Goal: Transaction & Acquisition: Book appointment/travel/reservation

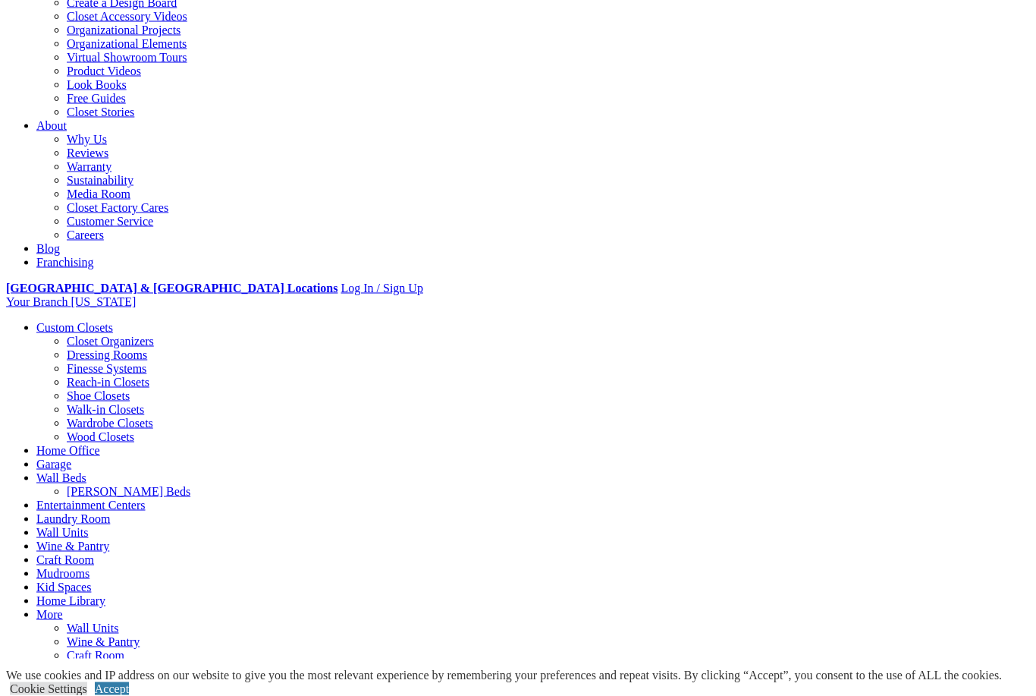
scroll to position [305, 0]
click at [63, 607] on link "More" at bounding box center [49, 613] width 27 height 13
click at [99, 334] on link "Closet Organizers" at bounding box center [110, 340] width 87 height 13
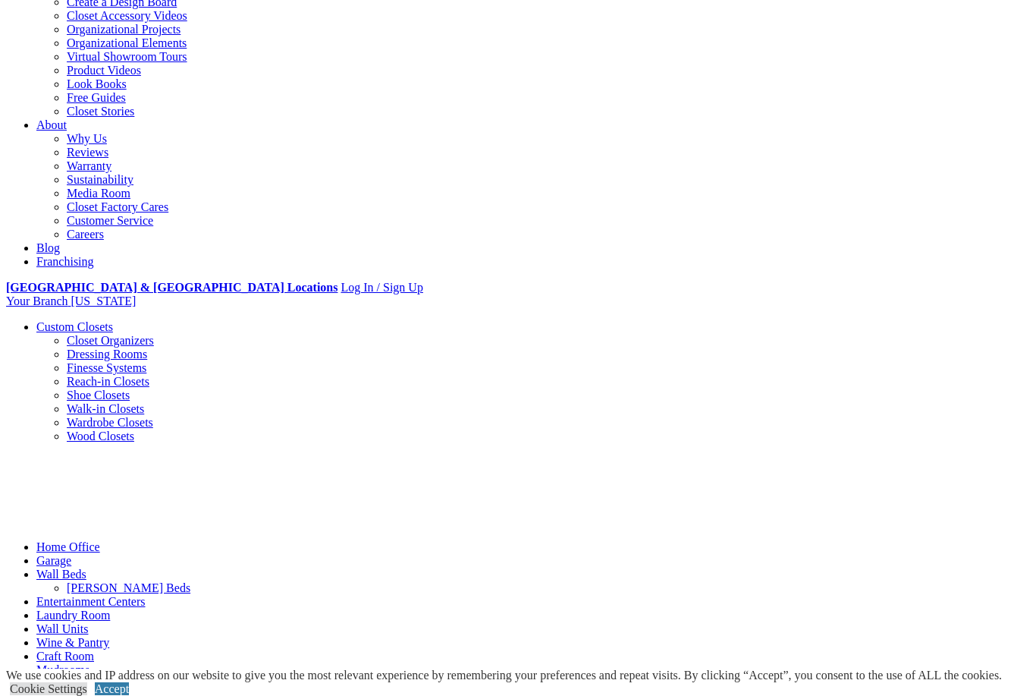
click at [111, 334] on link "Closet Organizers" at bounding box center [110, 340] width 87 height 13
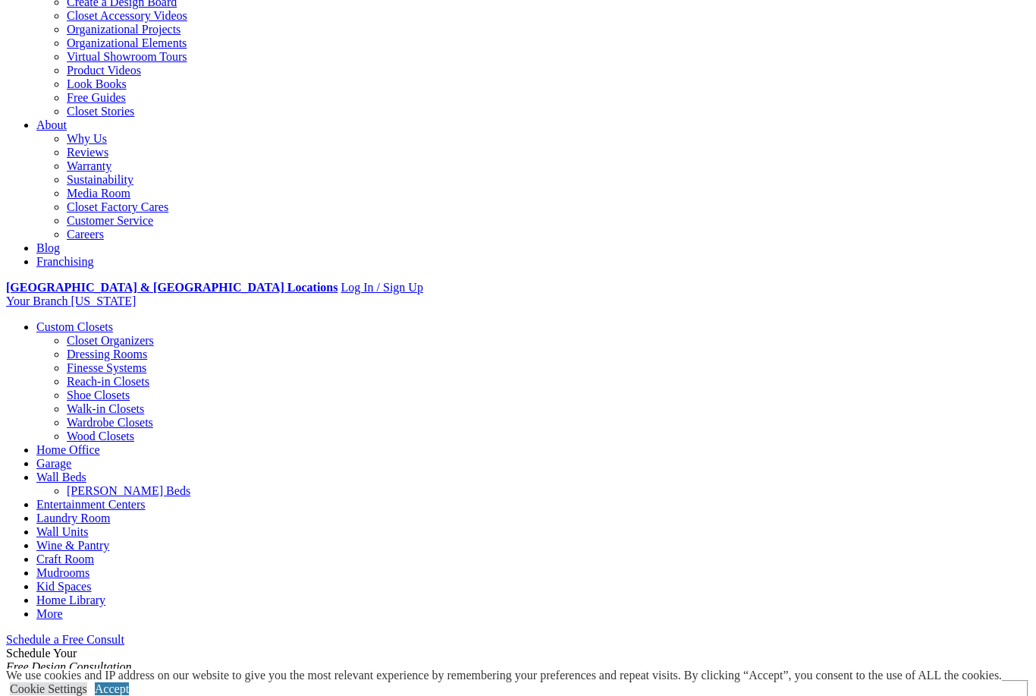
click at [86, 320] on link "Custom Closets" at bounding box center [74, 326] width 77 height 13
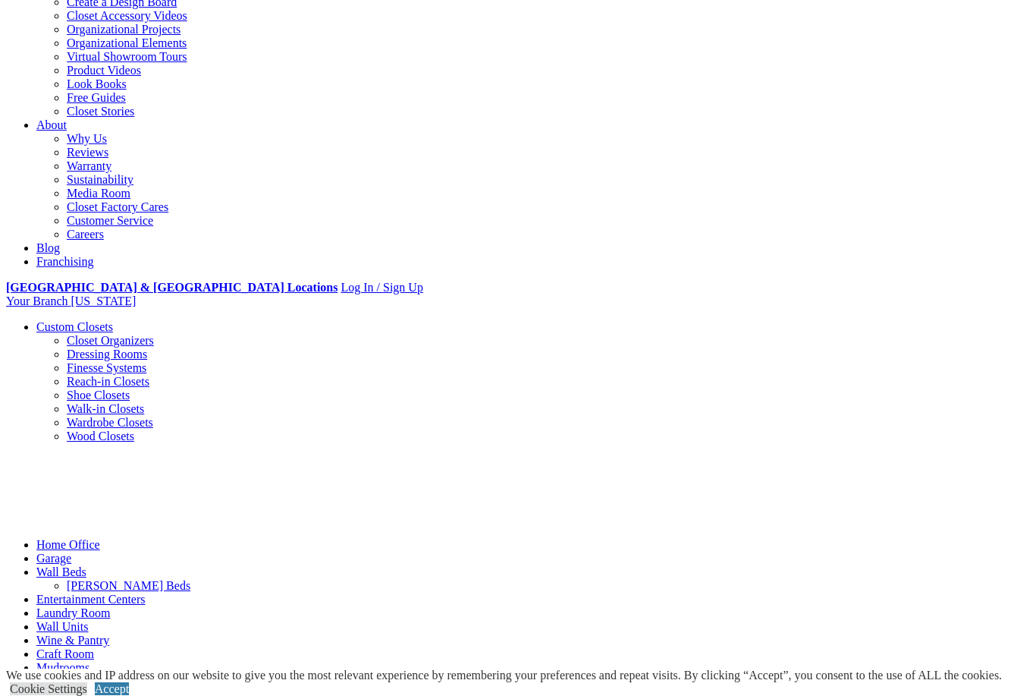
click at [67, 334] on link "Closet Organizers" at bounding box center [110, 340] width 87 height 13
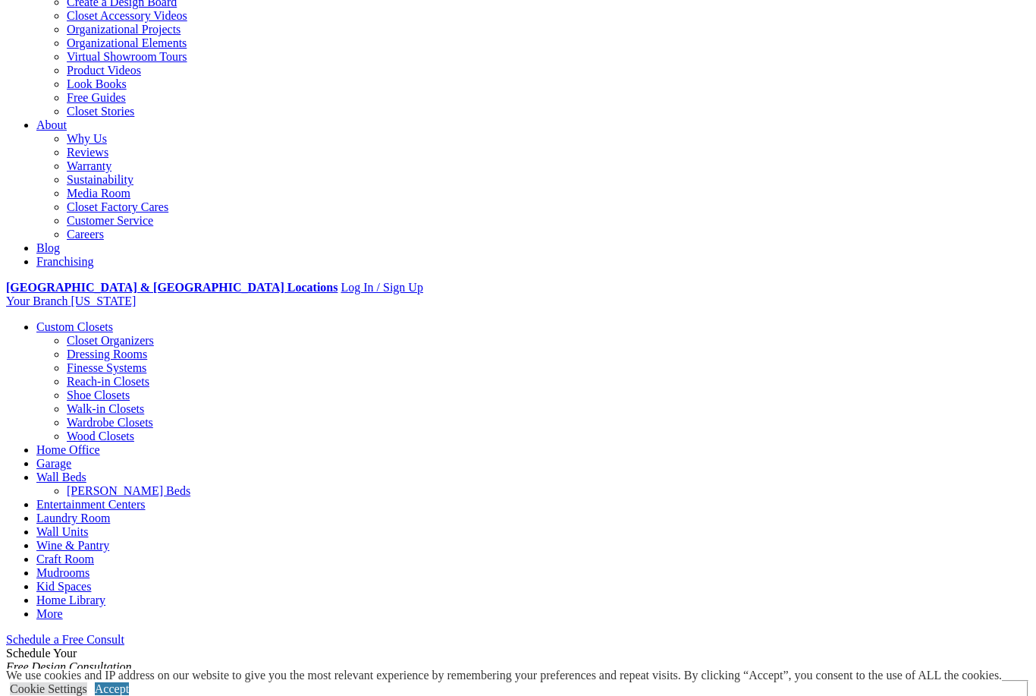
click at [124, 633] on span "Schedule a Free Consult (opens a dropdown menu)" at bounding box center [124, 639] width 0 height 13
click at [124, 633] on link "Schedule a Free Consult" at bounding box center [65, 639] width 118 height 13
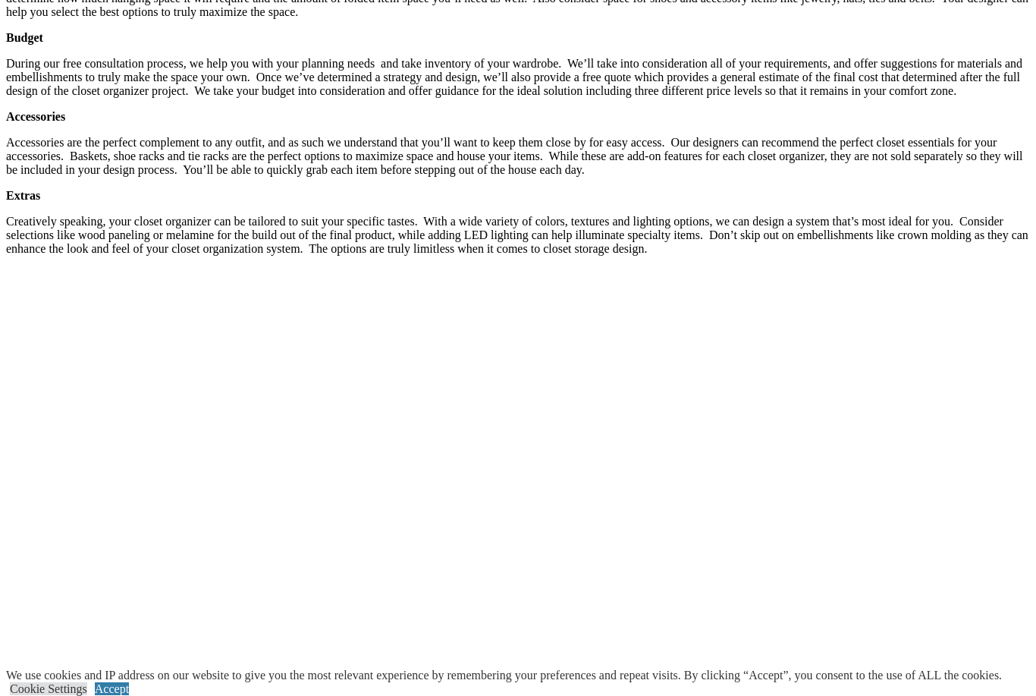
scroll to position [2365, 0]
